Goal: Navigation & Orientation: Find specific page/section

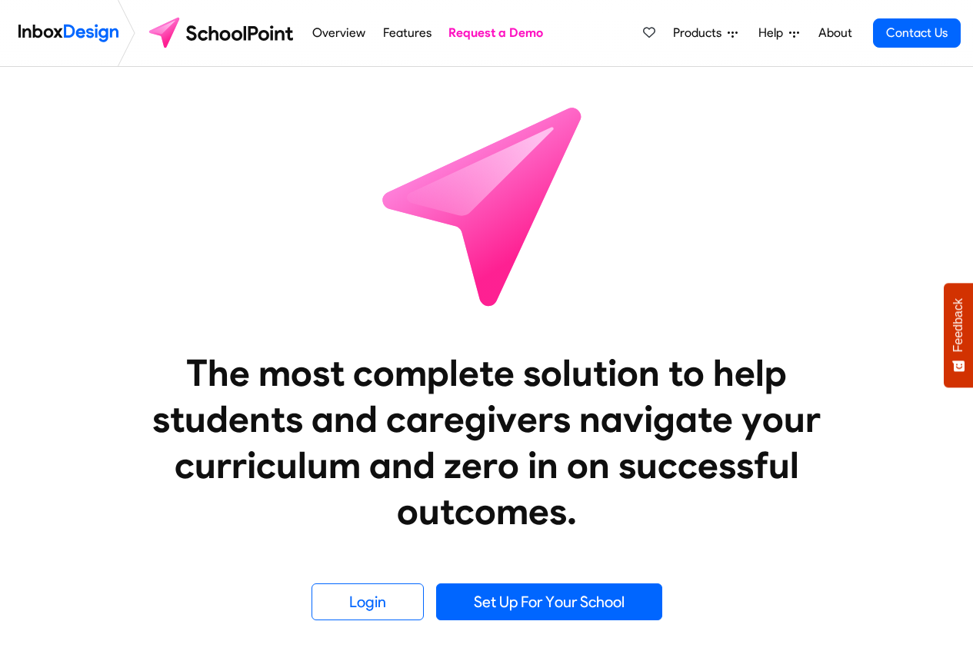
click at [147, 33] on img at bounding box center [222, 33] width 162 height 37
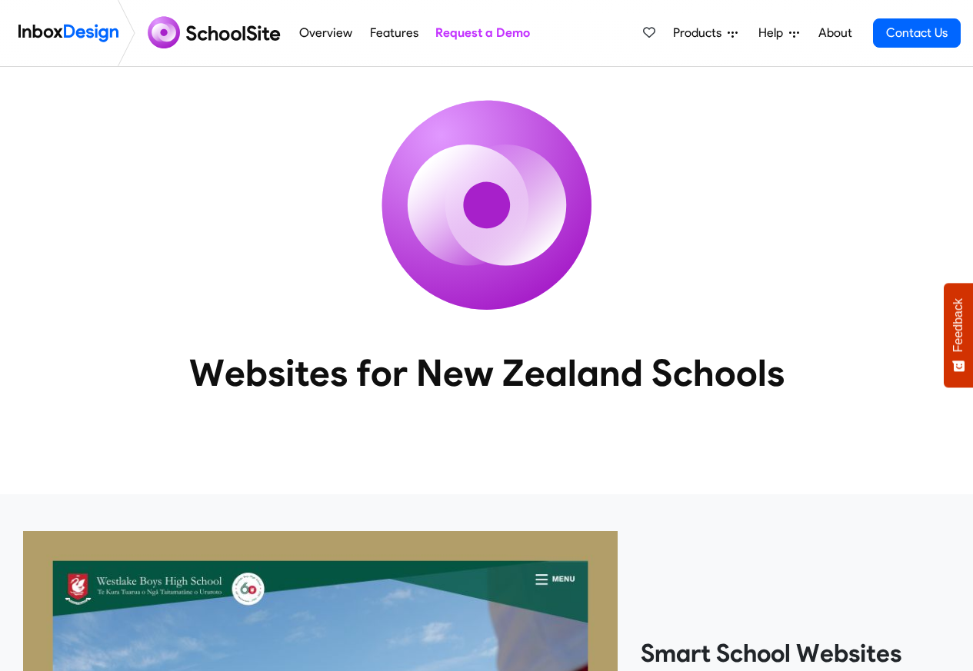
click at [704, 34] on span "Products" at bounding box center [700, 33] width 55 height 18
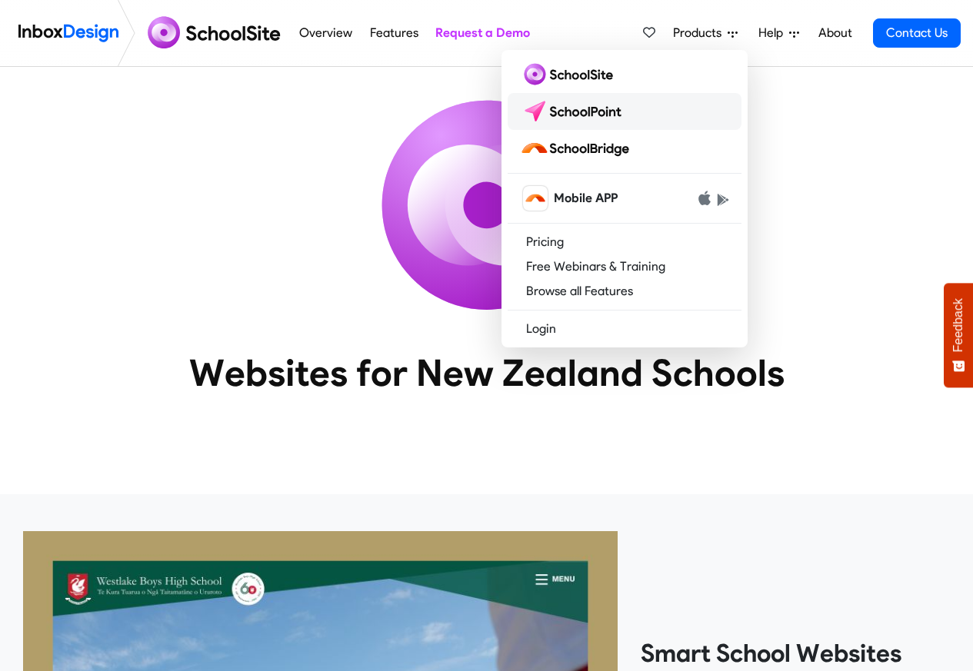
click at [559, 108] on img at bounding box center [574, 111] width 108 height 25
